Goal: Check status: Check status

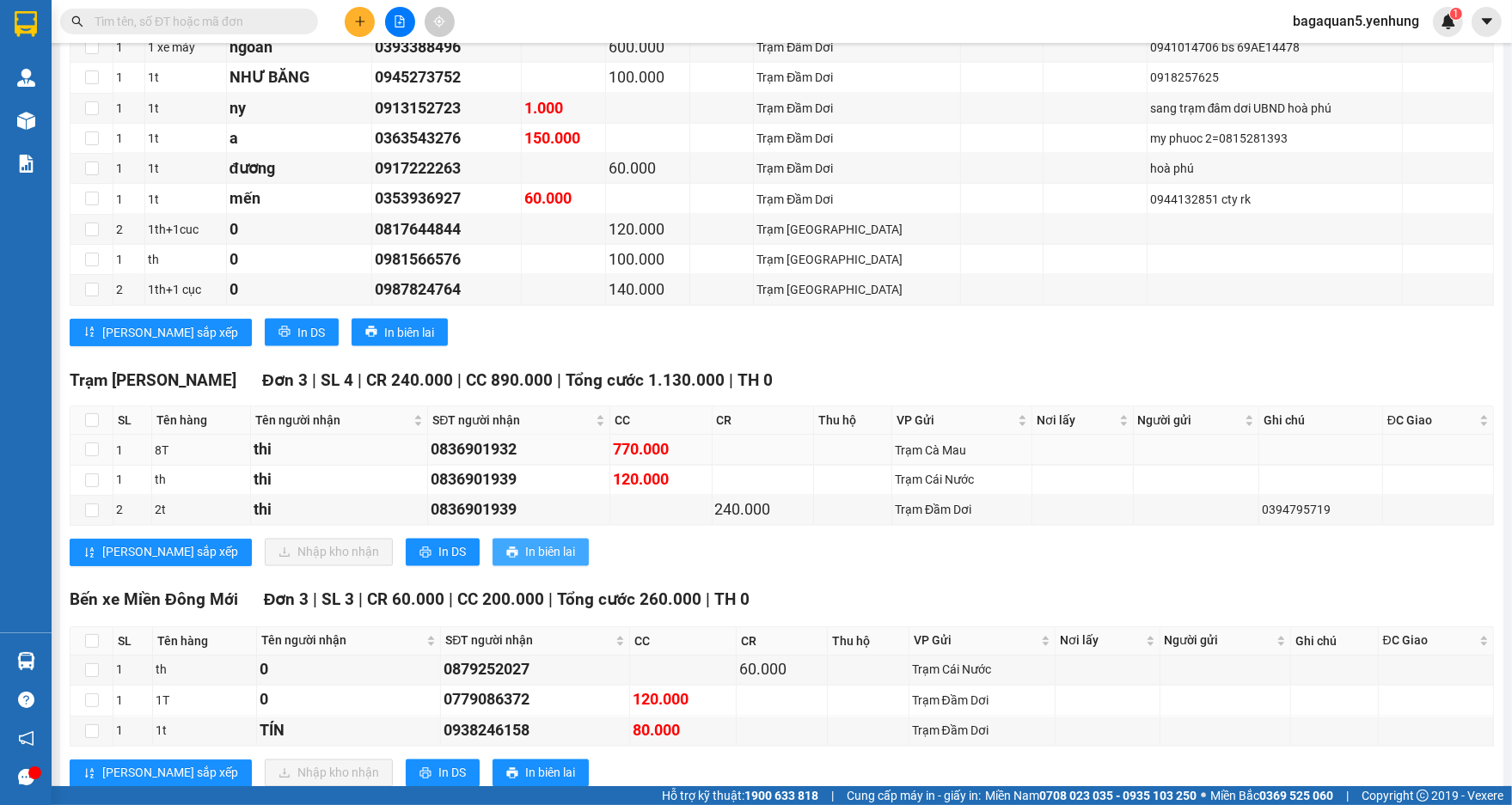
scroll to position [2958, 0]
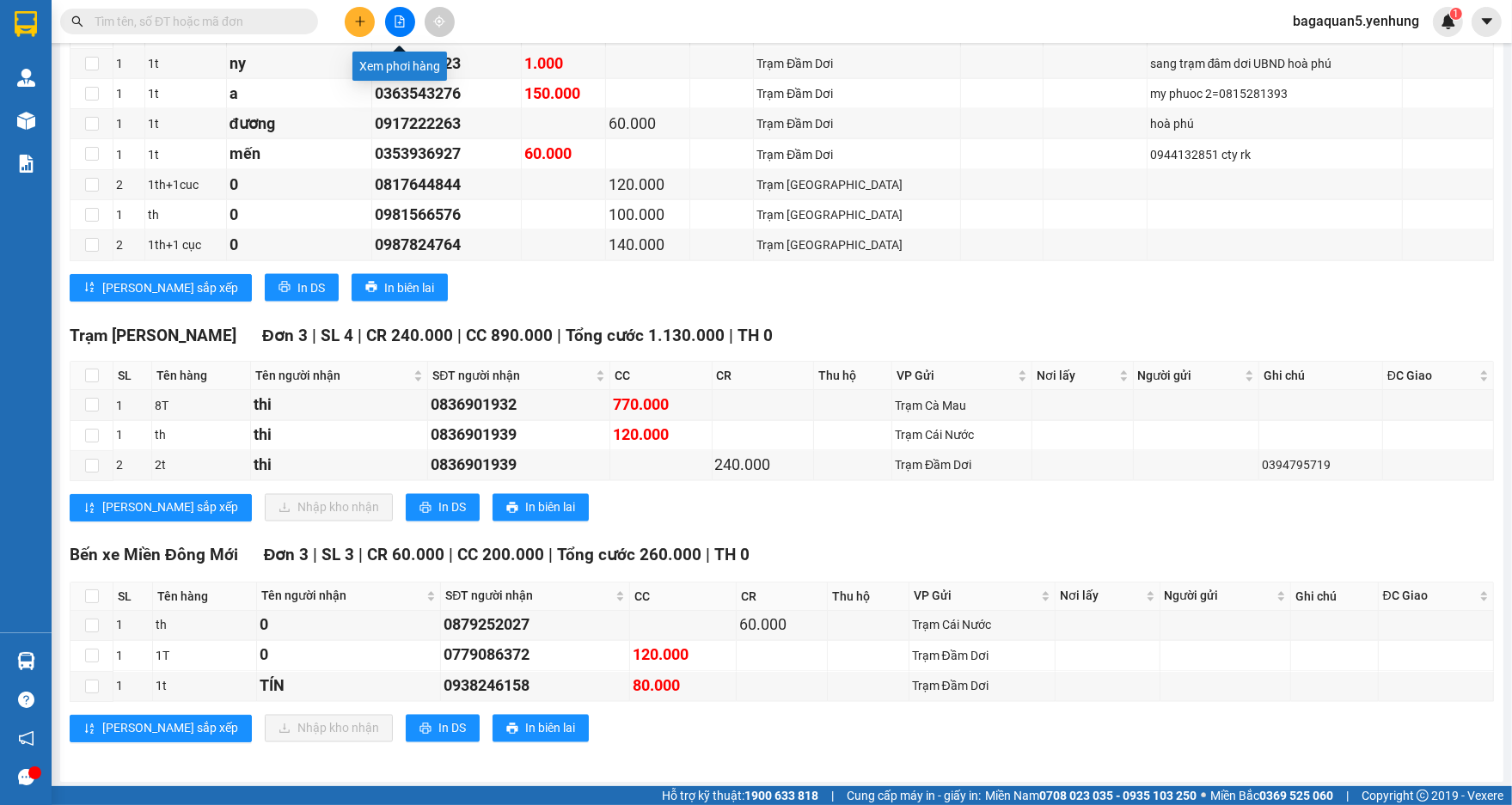
click at [404, 27] on button at bounding box center [400, 22] width 30 height 30
click at [406, 20] on button at bounding box center [400, 22] width 30 height 30
click at [404, 20] on icon "file-add" at bounding box center [400, 22] width 12 height 12
drag, startPoint x: 405, startPoint y: 20, endPoint x: 343, endPoint y: 93, distance: 95.8
click at [404, 20] on icon "file-add" at bounding box center [400, 22] width 12 height 12
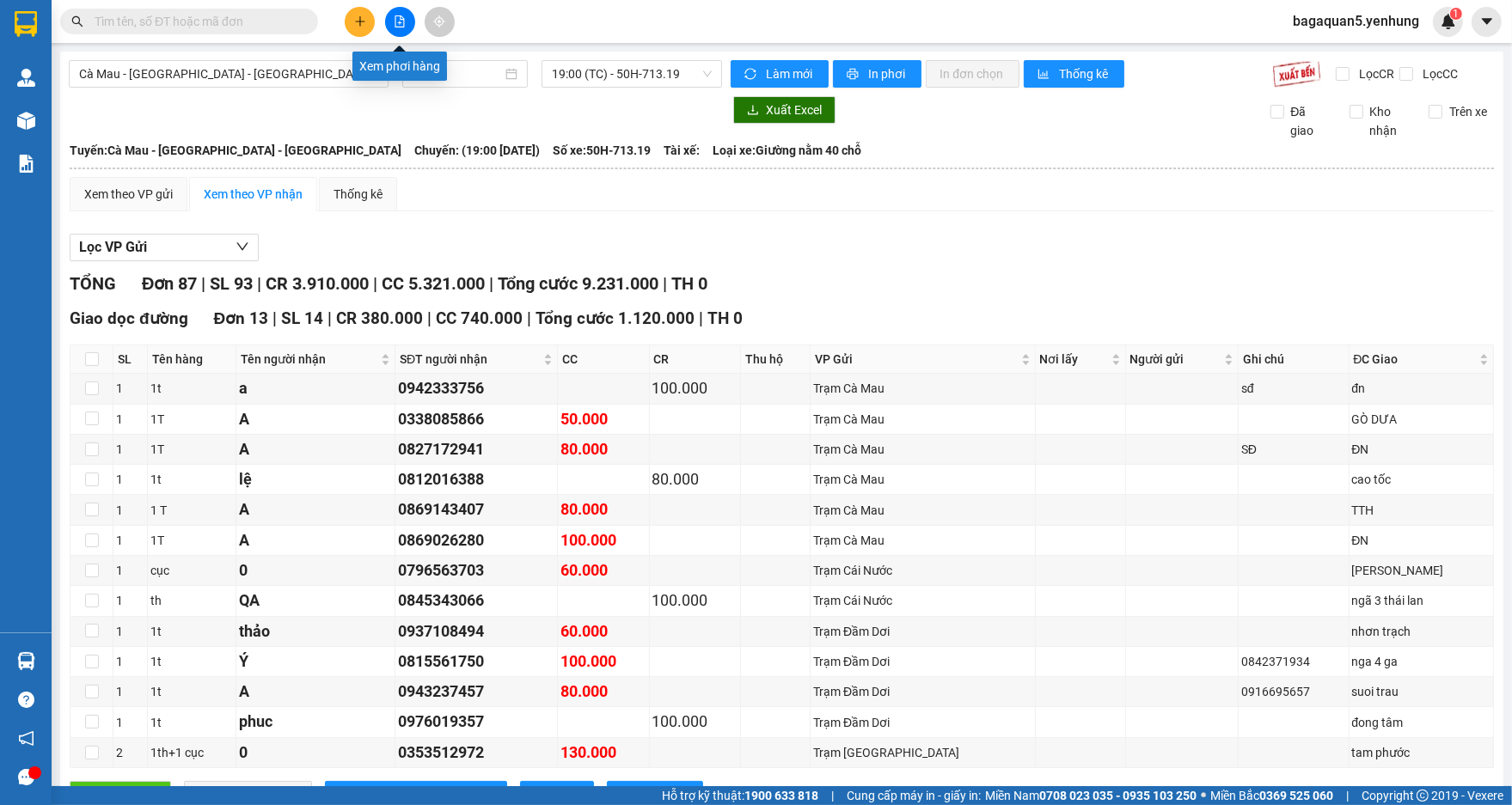
click at [400, 40] on div "Xem phơi hàng" at bounding box center [400, 60] width 94 height 41
click at [400, 19] on icon "file-add" at bounding box center [400, 22] width 12 height 12
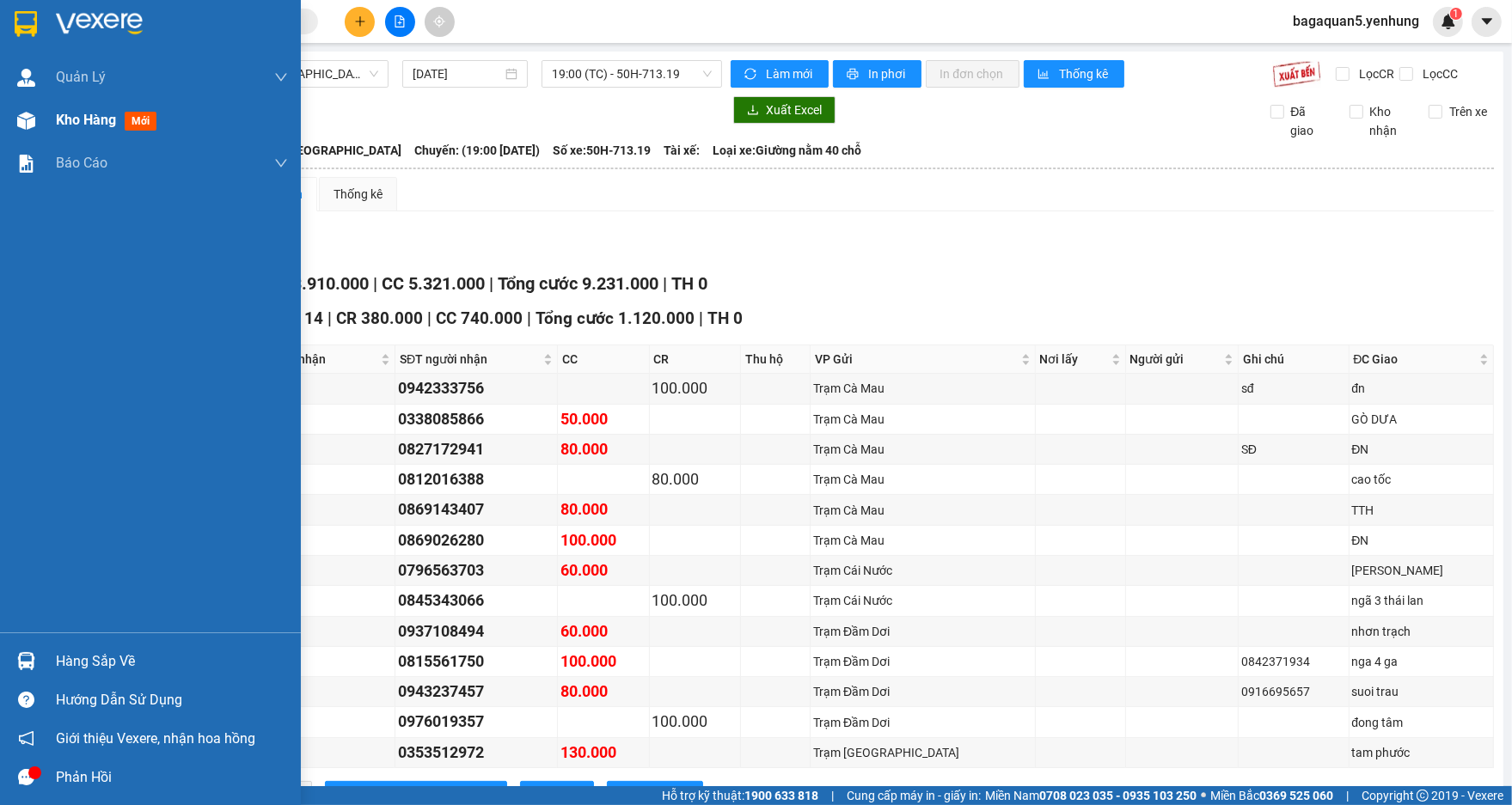
click at [40, 126] on div at bounding box center [26, 121] width 30 height 30
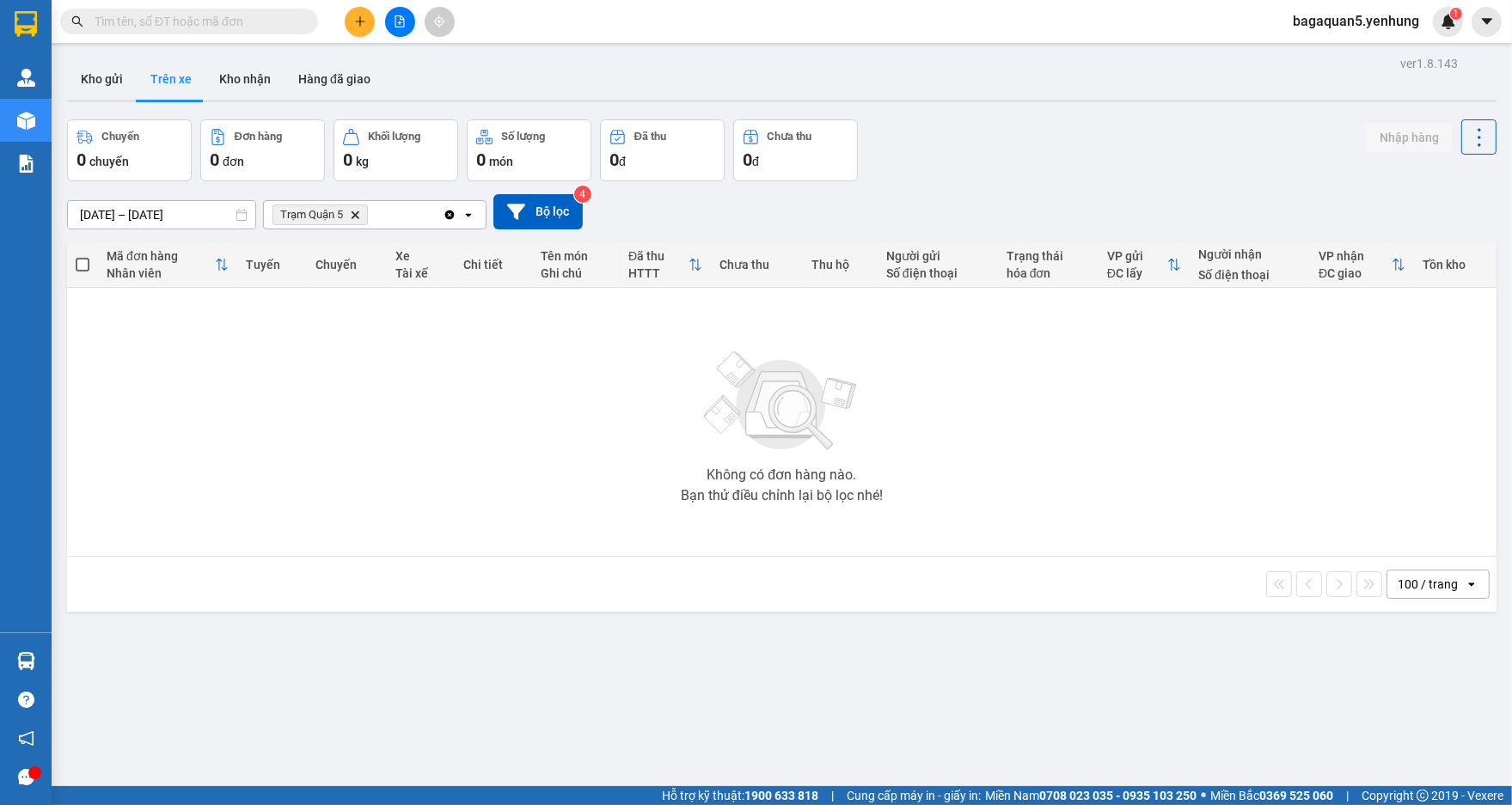
click at [404, 33] on button at bounding box center [400, 22] width 30 height 30
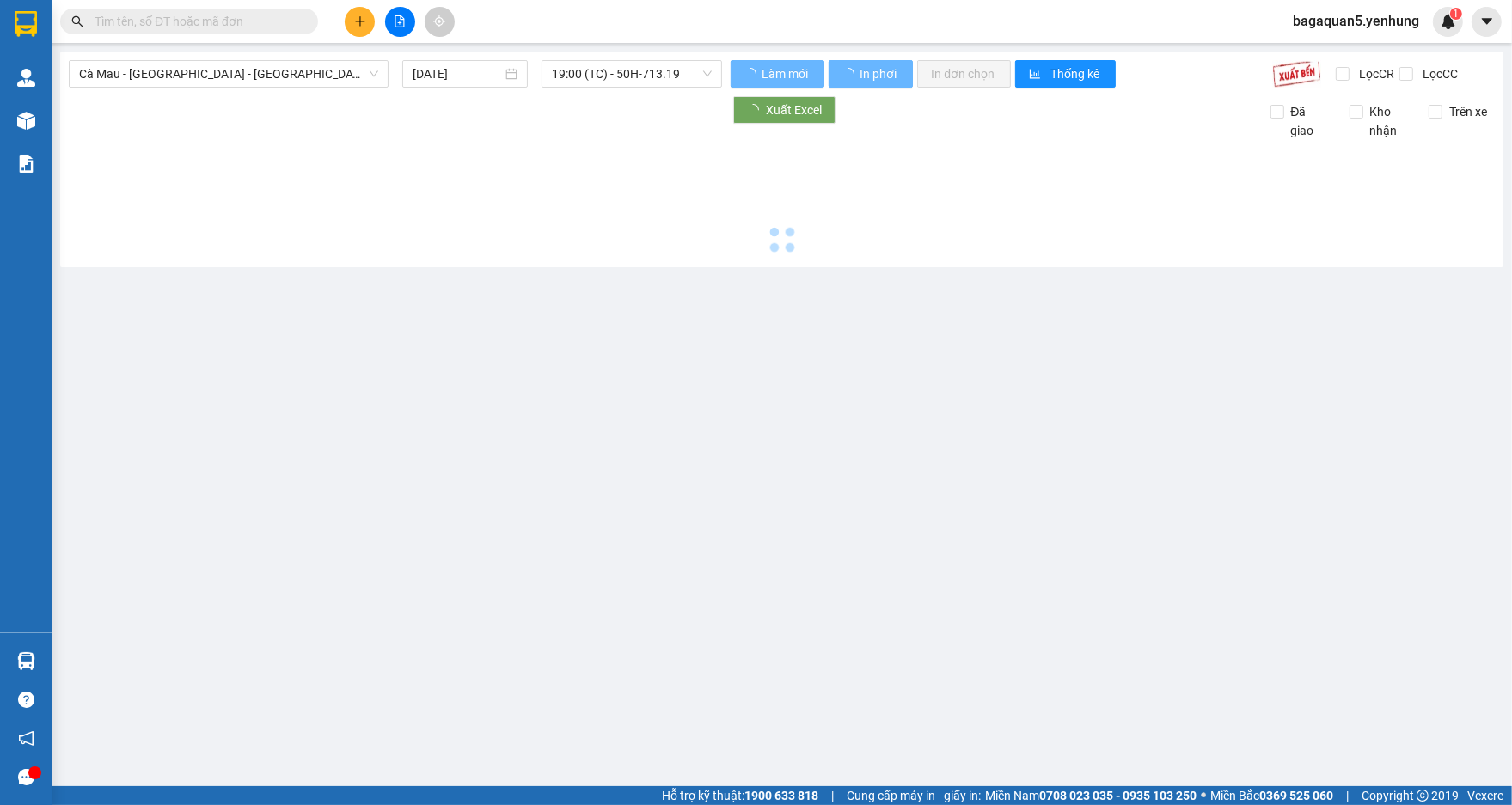
type input "[DATE]"
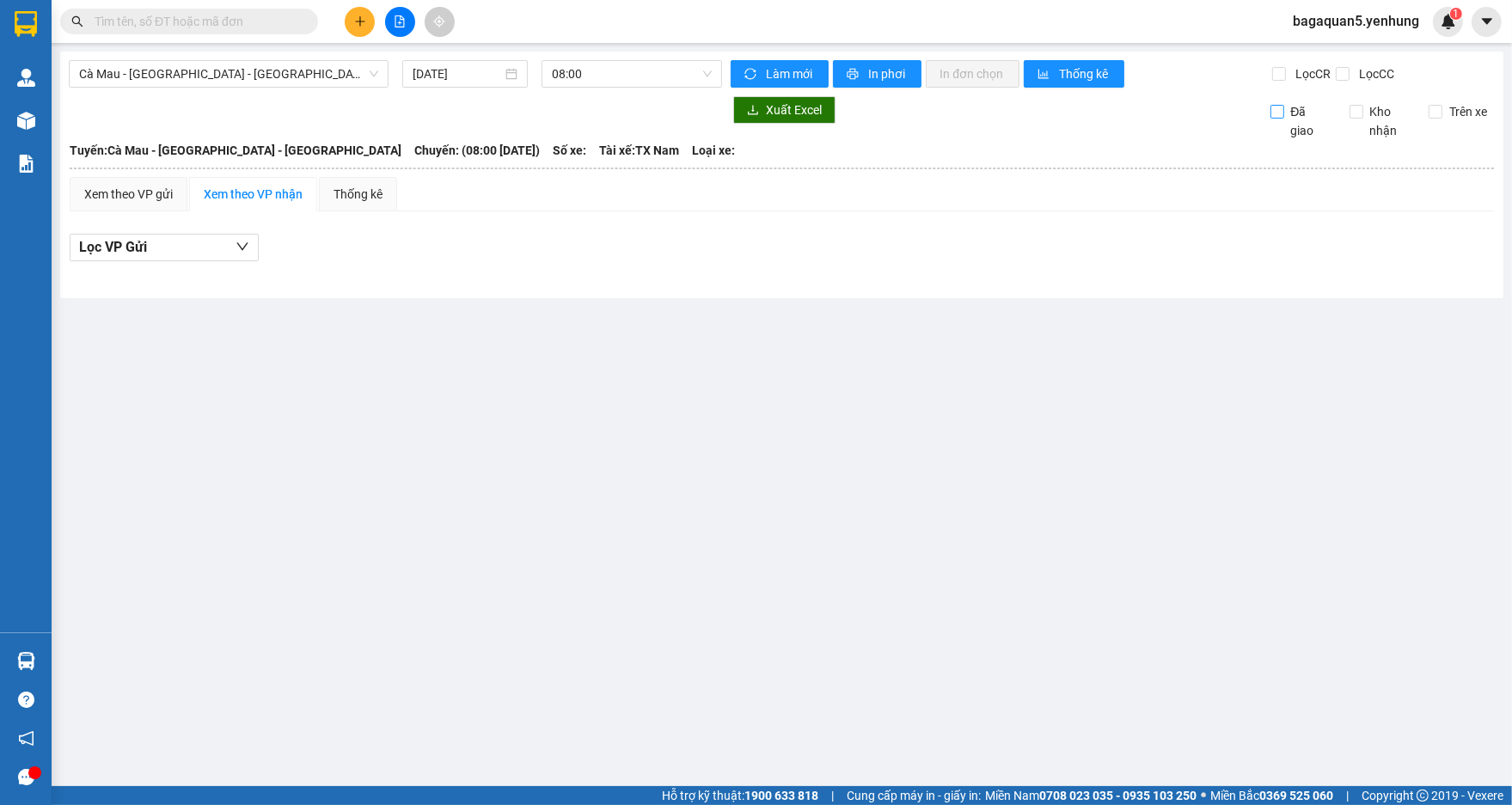
drag, startPoint x: 1337, startPoint y: 126, endPoint x: 1329, endPoint y: 122, distance: 8.9
click at [1333, 124] on div "Đã giao Kho nhận Trên xe" at bounding box center [1376, 131] width 237 height 17
